Goal: Task Accomplishment & Management: Use online tool/utility

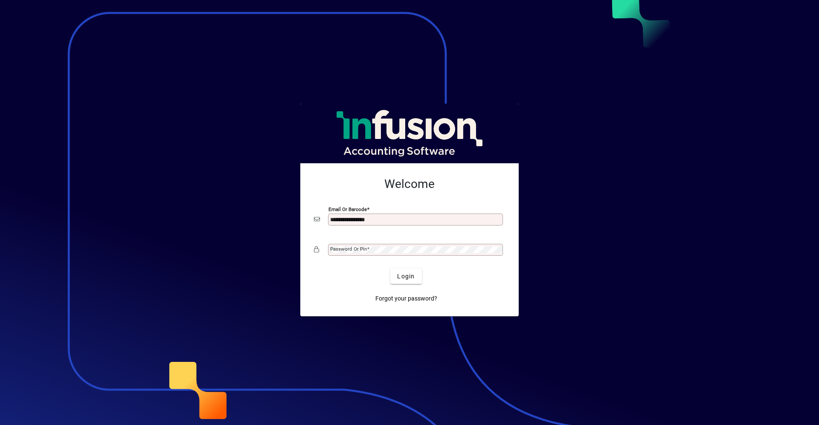
type input "**********"
click at [390, 269] on button "Login" at bounding box center [405, 276] width 31 height 15
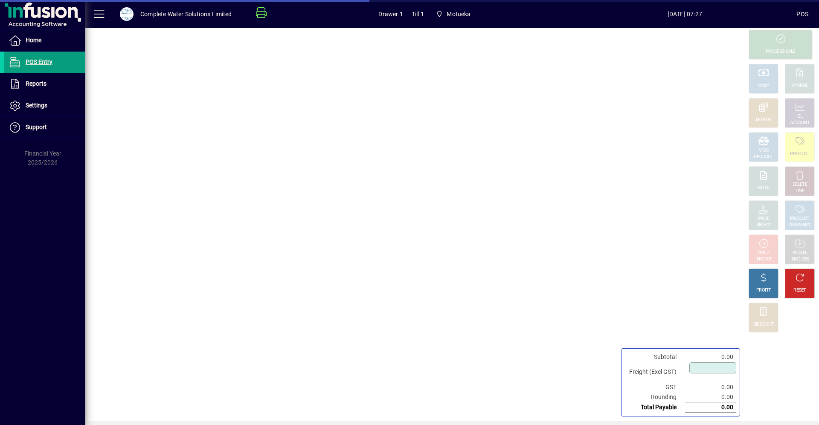
type input "****"
